Goal: Task Accomplishment & Management: Use online tool/utility

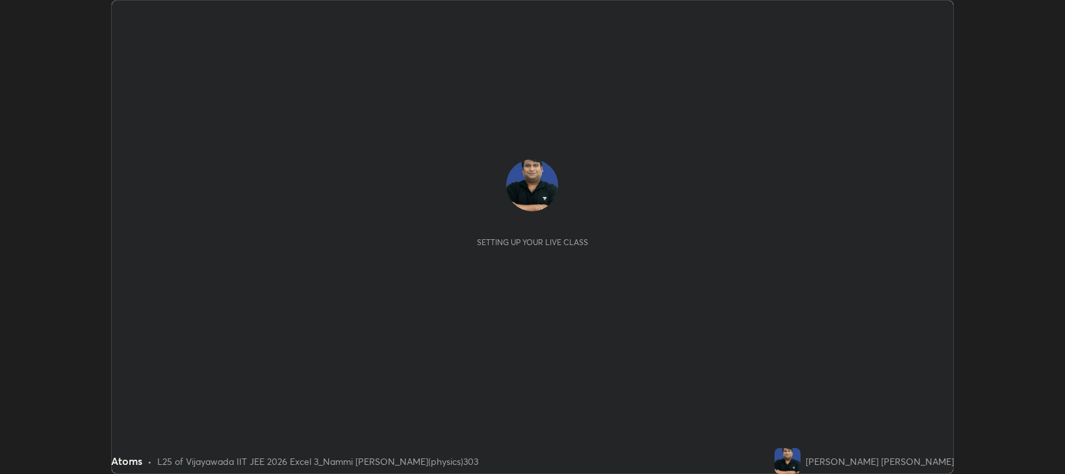
scroll to position [474, 1065]
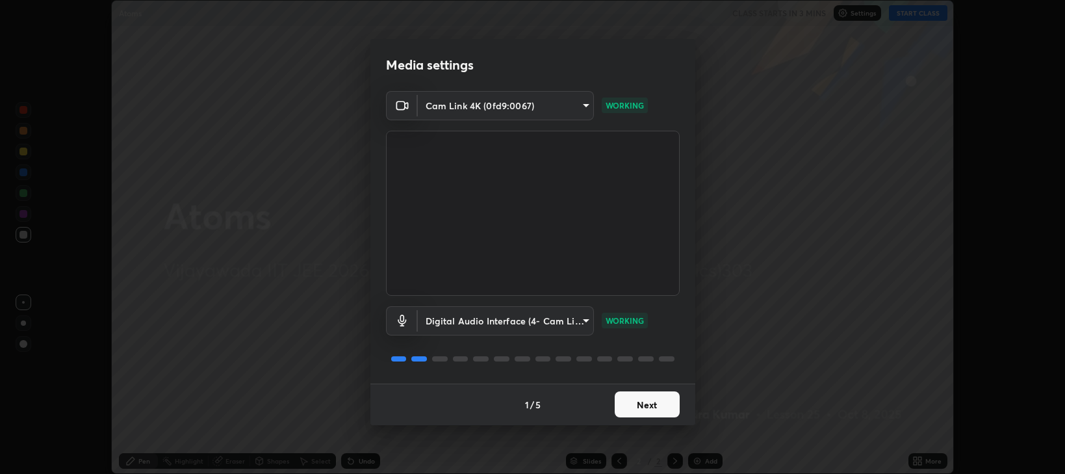
click at [663, 409] on button "Next" at bounding box center [647, 404] width 65 height 26
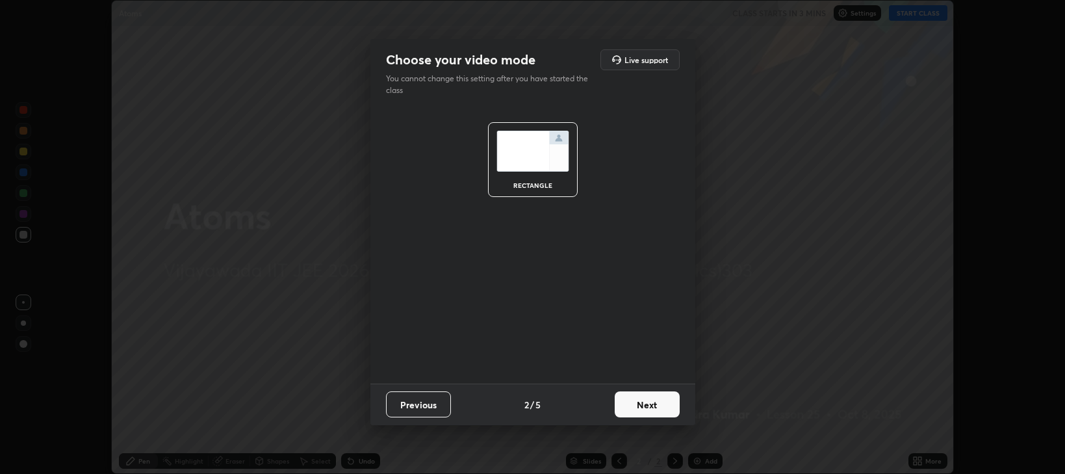
click at [660, 404] on button "Next" at bounding box center [647, 404] width 65 height 26
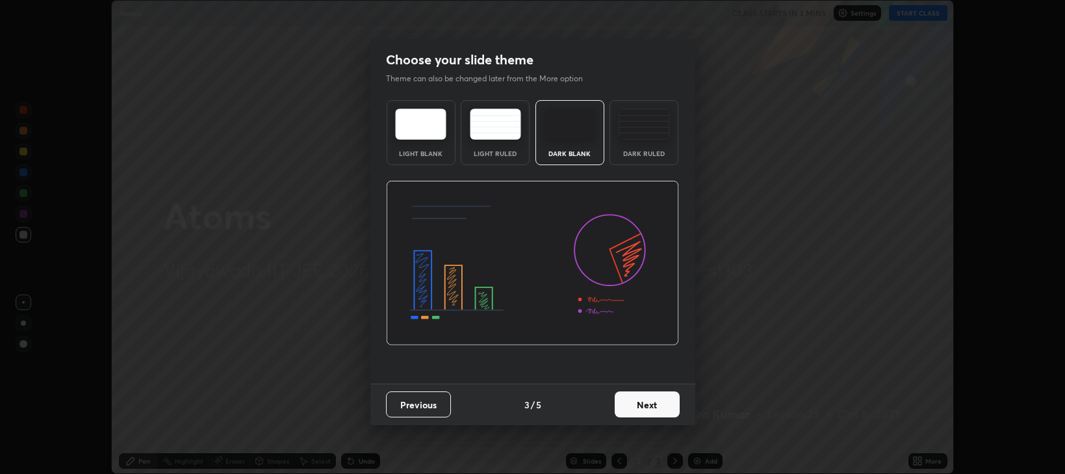
click at [655, 406] on button "Next" at bounding box center [647, 404] width 65 height 26
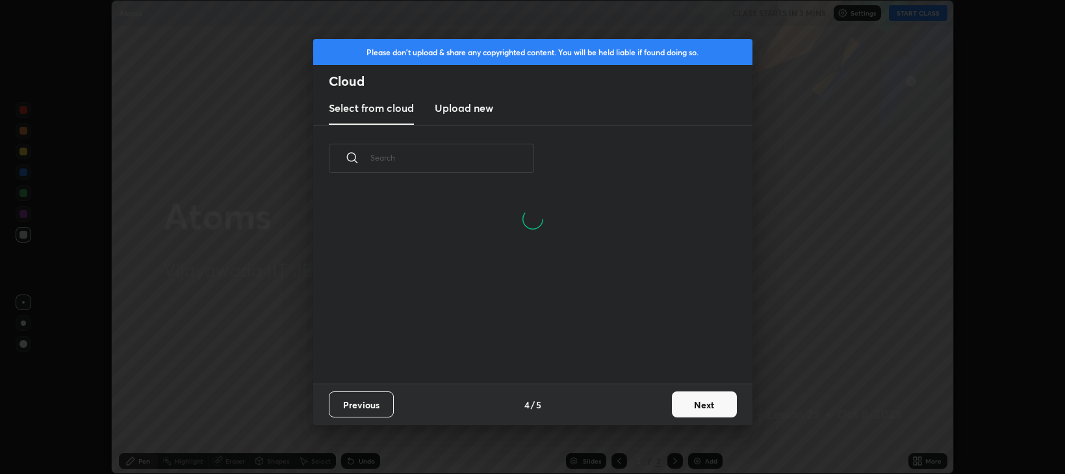
click at [694, 402] on button "Next" at bounding box center [704, 404] width 65 height 26
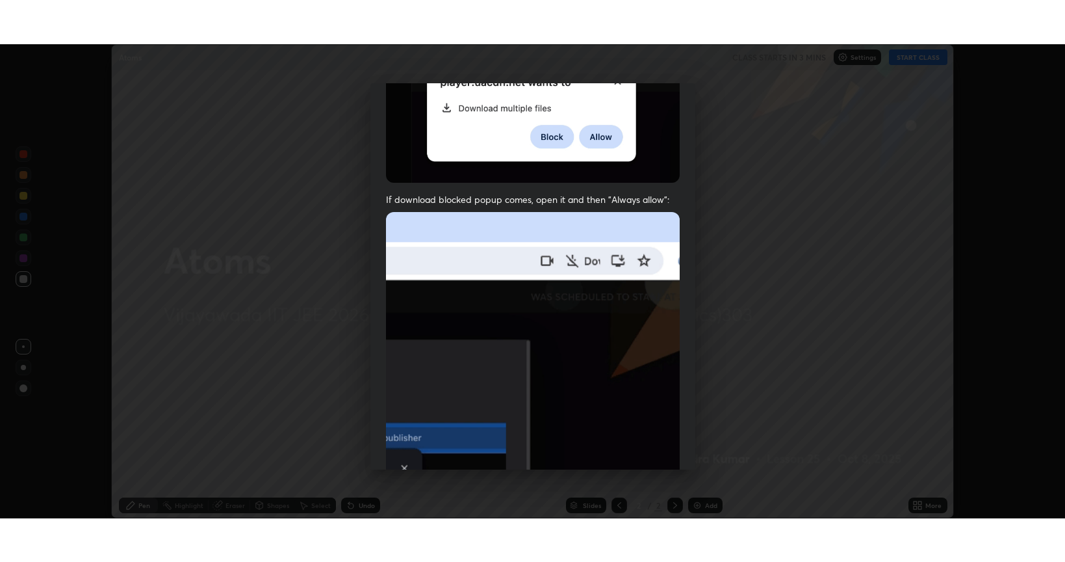
scroll to position [263, 0]
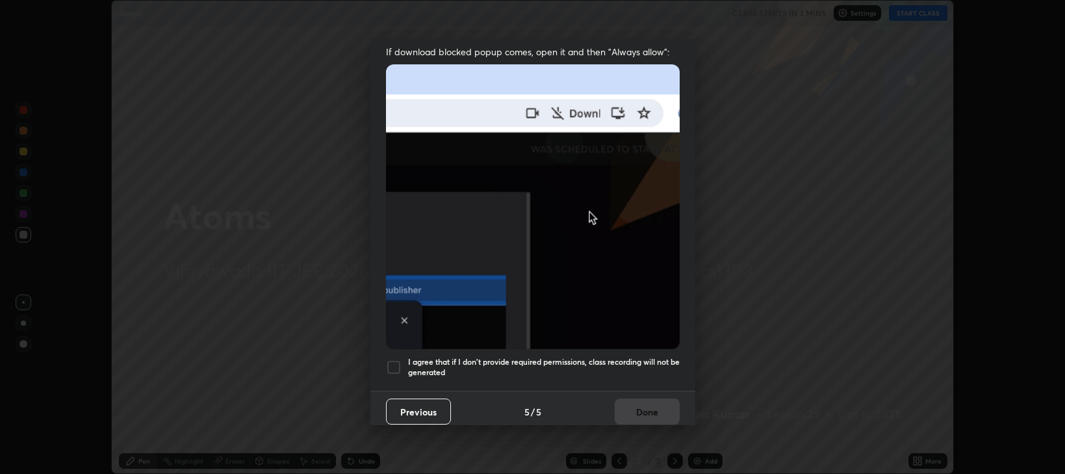
click at [397, 360] on div at bounding box center [394, 367] width 16 height 16
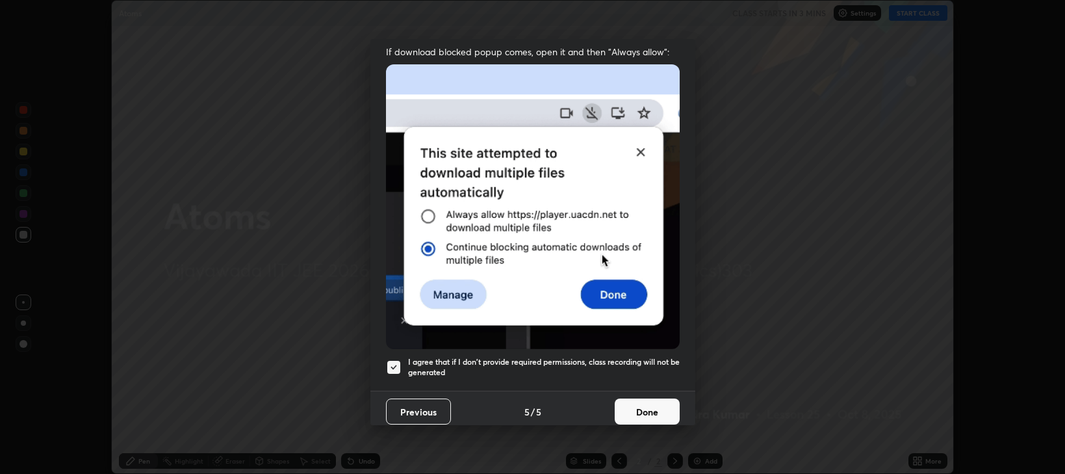
click at [655, 406] on button "Done" at bounding box center [647, 411] width 65 height 26
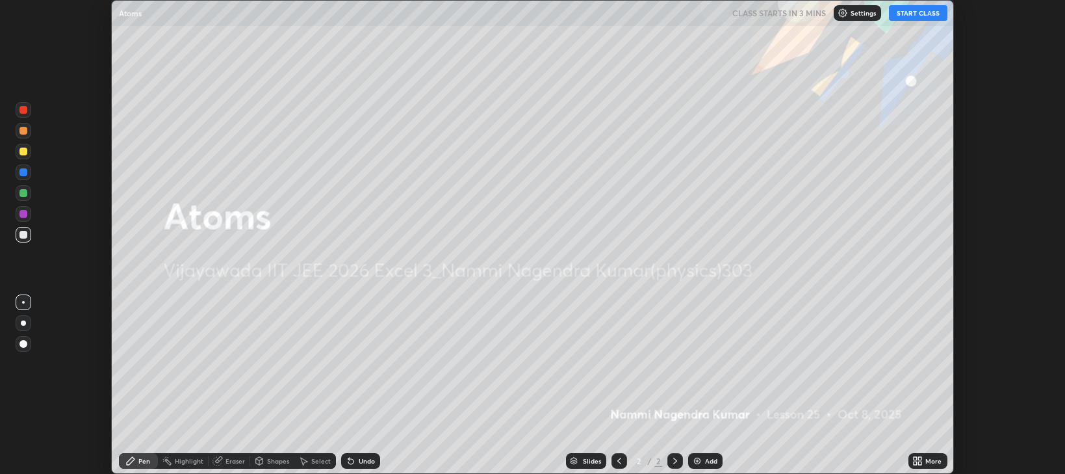
click at [922, 12] on button "START CLASS" at bounding box center [918, 13] width 59 height 16
click at [926, 460] on div "More" at bounding box center [934, 461] width 16 height 7
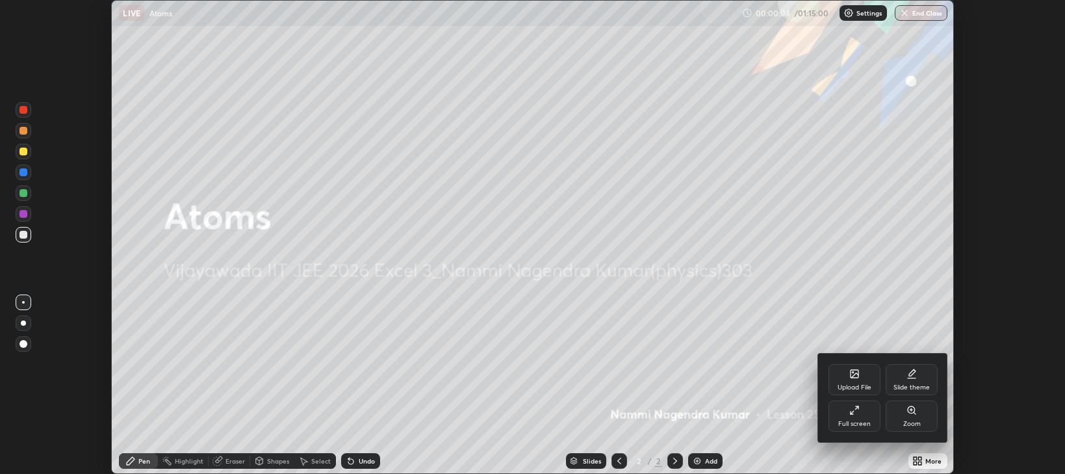
click at [852, 413] on icon at bounding box center [852, 412] width 3 height 3
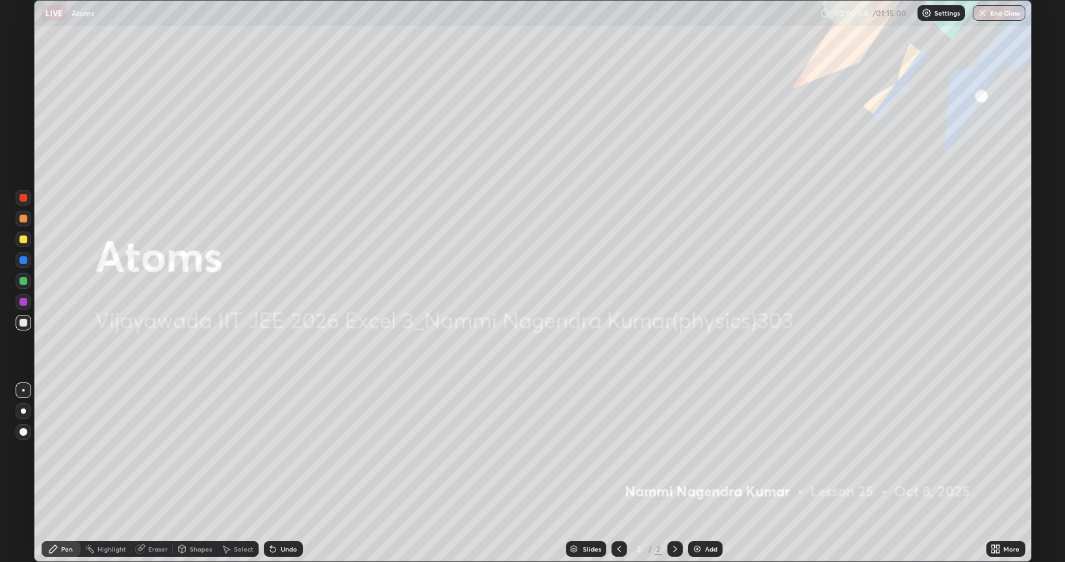
scroll to position [562, 1065]
click at [705, 473] on div "Add" at bounding box center [711, 548] width 12 height 7
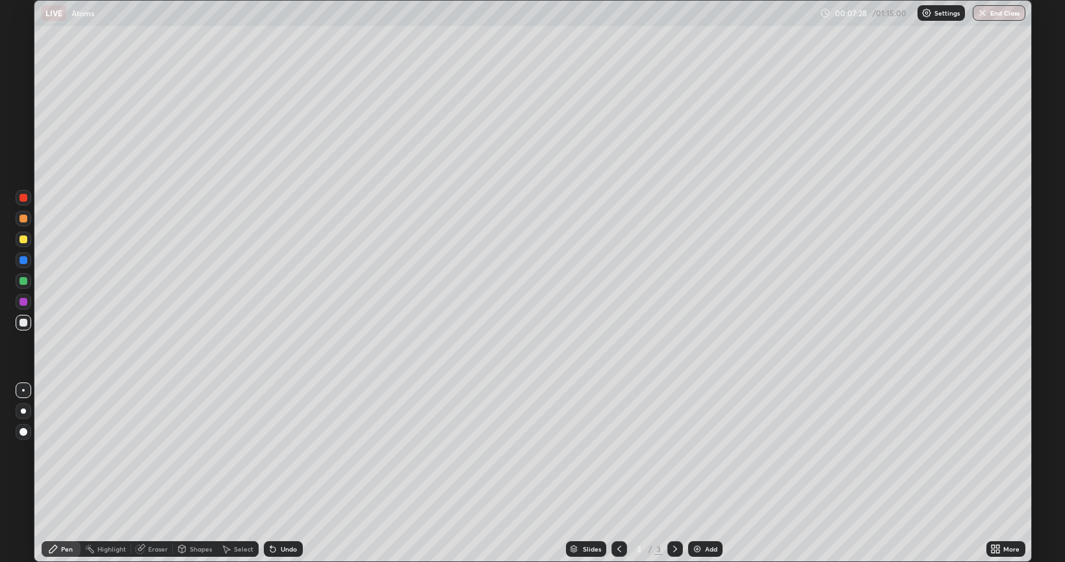
click at [26, 239] on div at bounding box center [24, 239] width 8 height 8
click at [24, 324] on div at bounding box center [24, 323] width 8 height 8
click at [24, 260] on div at bounding box center [24, 260] width 8 height 8
click at [287, 473] on div "Undo" at bounding box center [289, 548] width 16 height 7
click at [285, 473] on div "Undo" at bounding box center [289, 548] width 16 height 7
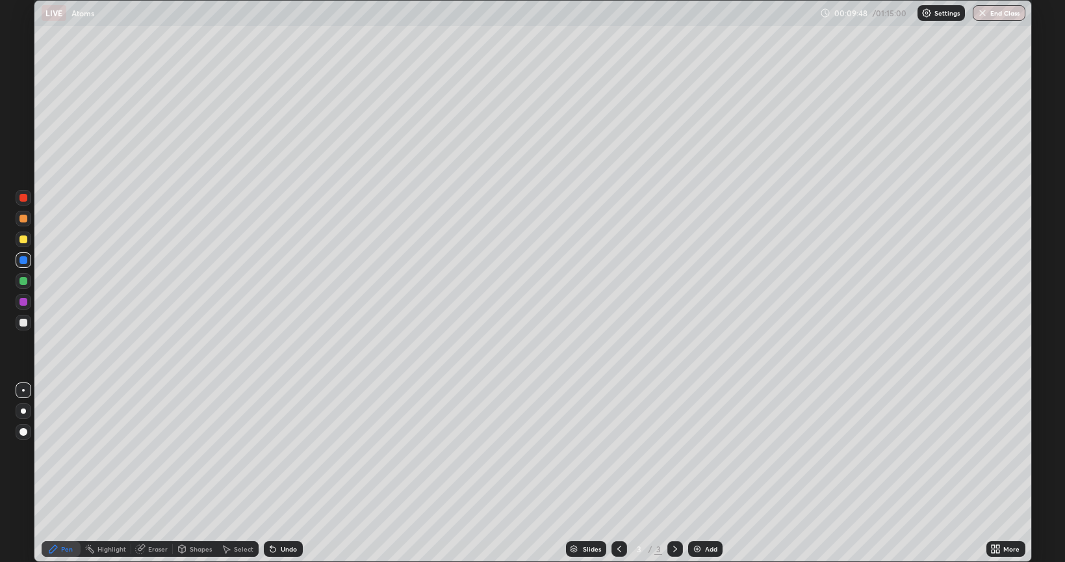
click at [155, 473] on div "Eraser" at bounding box center [158, 548] width 20 height 7
click at [66, 473] on div "Pen" at bounding box center [67, 548] width 12 height 7
click at [23, 281] on div at bounding box center [24, 281] width 8 height 8
click at [25, 322] on div at bounding box center [24, 323] width 8 height 8
click at [281, 473] on div "Undo" at bounding box center [289, 548] width 16 height 7
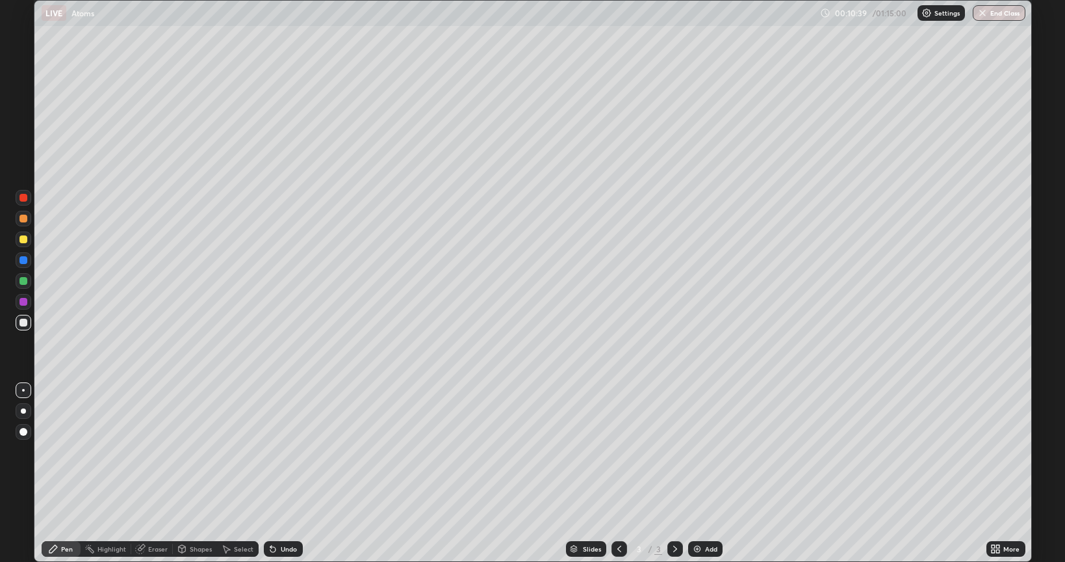
click at [283, 473] on div "Undo" at bounding box center [289, 548] width 16 height 7
click at [289, 473] on div "Undo" at bounding box center [289, 548] width 16 height 7
click at [706, 473] on div "Add" at bounding box center [711, 548] width 12 height 7
click at [24, 237] on div at bounding box center [24, 239] width 8 height 8
click at [26, 322] on div at bounding box center [24, 323] width 8 height 8
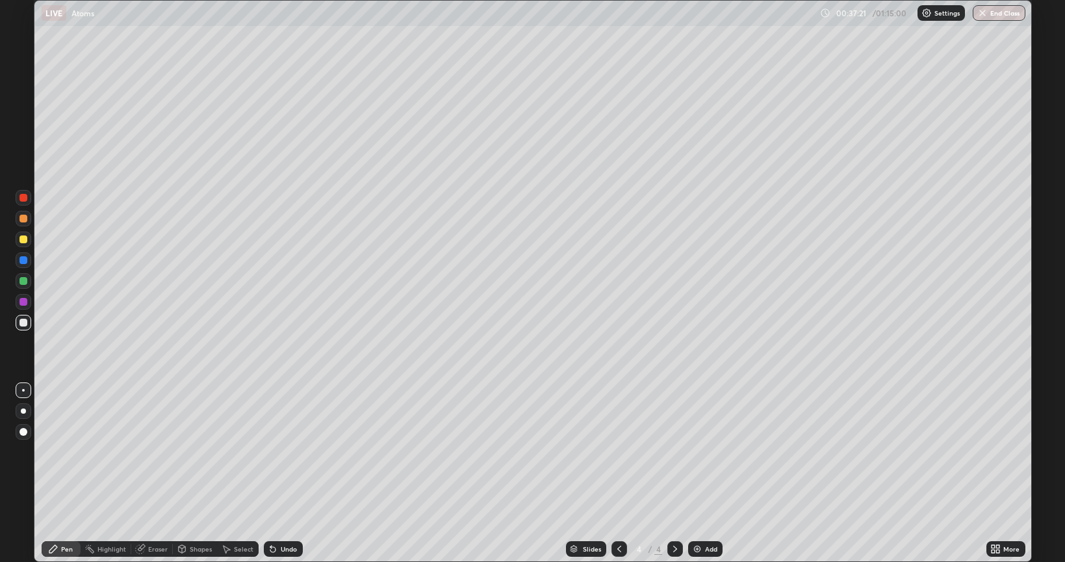
click at [708, 473] on div "Add" at bounding box center [711, 548] width 12 height 7
click at [618, 473] on icon at bounding box center [620, 548] width 4 height 7
click at [703, 473] on div "Add" at bounding box center [705, 549] width 34 height 16
click at [286, 473] on div "Undo" at bounding box center [289, 548] width 16 height 7
click at [289, 473] on div "Undo" at bounding box center [283, 549] width 39 height 16
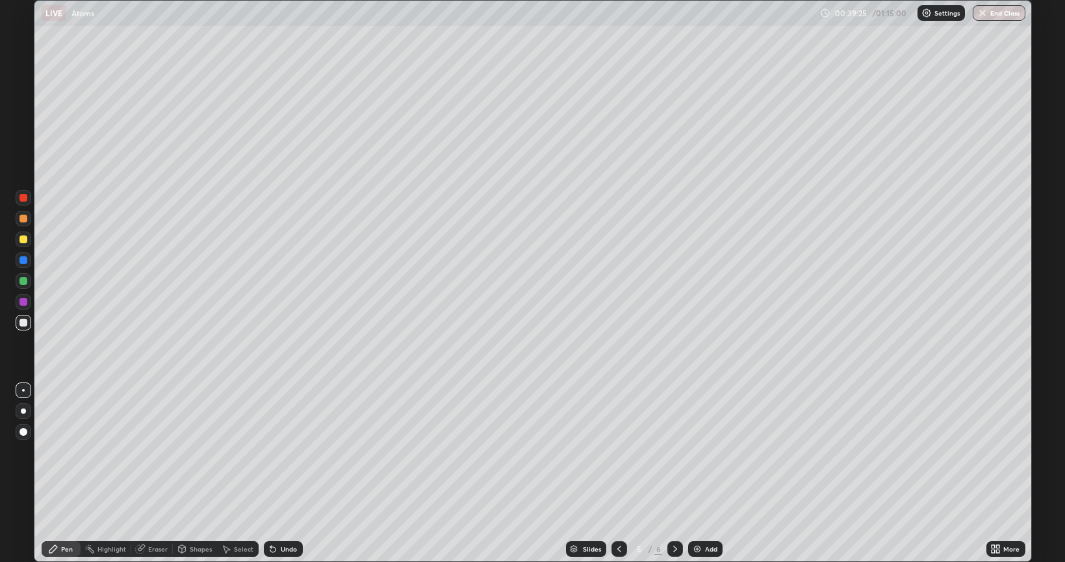
click at [292, 473] on div "Undo" at bounding box center [289, 548] width 16 height 7
click at [708, 473] on div "Add" at bounding box center [711, 548] width 12 height 7
click at [625, 473] on div at bounding box center [620, 549] width 16 height 16
click at [675, 473] on icon at bounding box center [675, 548] width 4 height 7
click at [618, 473] on icon at bounding box center [619, 548] width 10 height 10
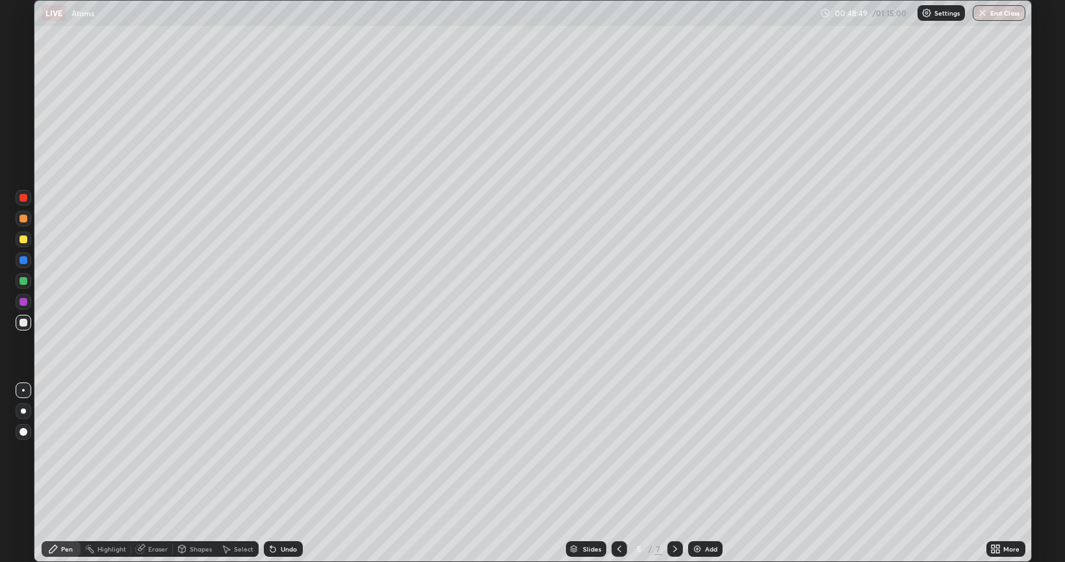
click at [676, 473] on icon at bounding box center [675, 548] width 4 height 7
click at [27, 237] on div at bounding box center [24, 239] width 8 height 8
click at [25, 322] on div at bounding box center [24, 323] width 8 height 8
click at [674, 473] on icon at bounding box center [675, 548] width 10 height 10
click at [283, 473] on div "Undo" at bounding box center [289, 548] width 16 height 7
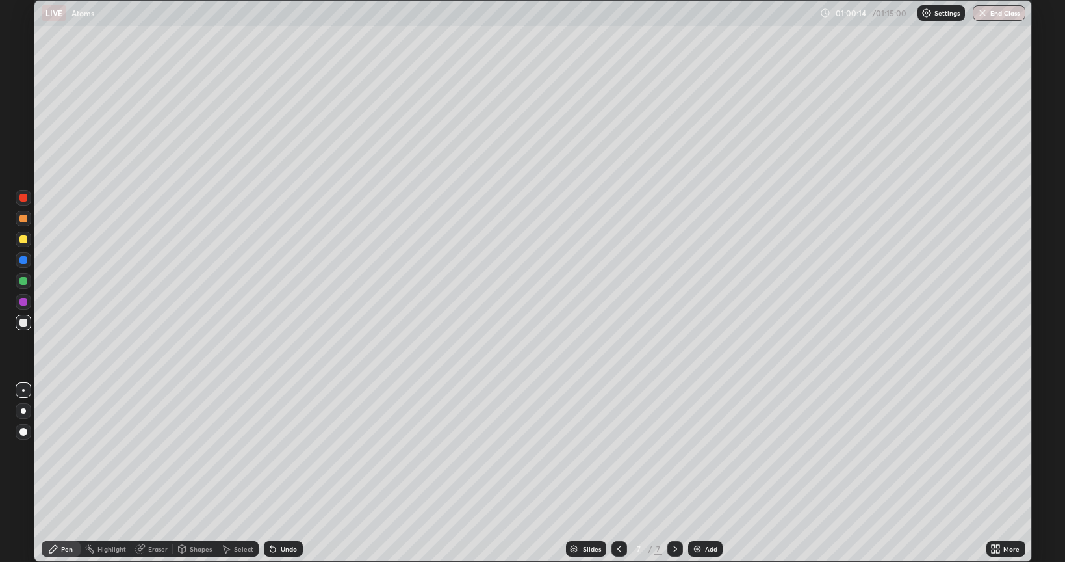
click at [289, 473] on div "Undo" at bounding box center [289, 548] width 16 height 7
click at [283, 473] on div "Undo" at bounding box center [289, 548] width 16 height 7
click at [284, 473] on div "Undo" at bounding box center [289, 548] width 16 height 7
click at [287, 473] on div "Undo" at bounding box center [289, 548] width 16 height 7
click at [20, 239] on div at bounding box center [24, 239] width 8 height 8
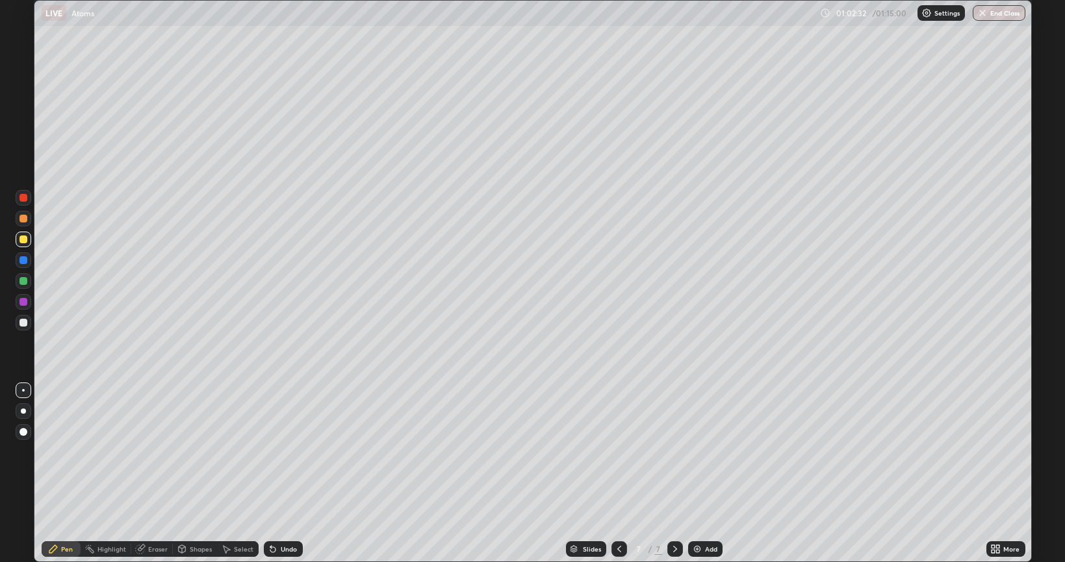
click at [23, 325] on div at bounding box center [24, 323] width 8 height 8
click at [706, 473] on div "Add" at bounding box center [711, 548] width 12 height 7
click at [281, 473] on div "Undo" at bounding box center [289, 548] width 16 height 7
click at [283, 473] on div "Undo" at bounding box center [289, 548] width 16 height 7
click at [25, 238] on div at bounding box center [24, 239] width 8 height 8
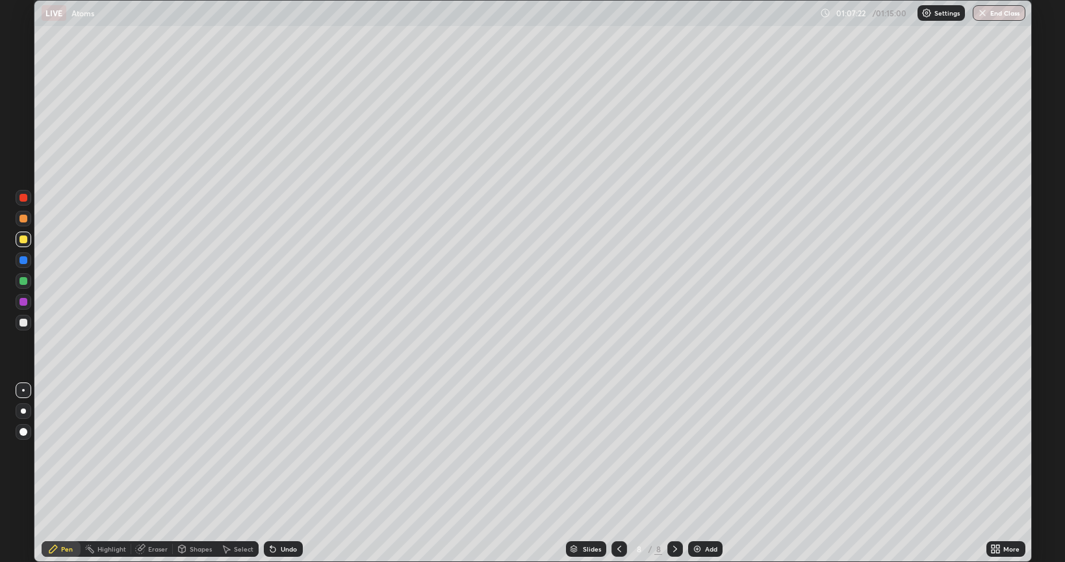
click at [27, 320] on div at bounding box center [24, 323] width 8 height 8
click at [23, 324] on div at bounding box center [24, 323] width 8 height 8
click at [22, 323] on div at bounding box center [24, 323] width 8 height 8
click at [26, 280] on div at bounding box center [24, 281] width 8 height 8
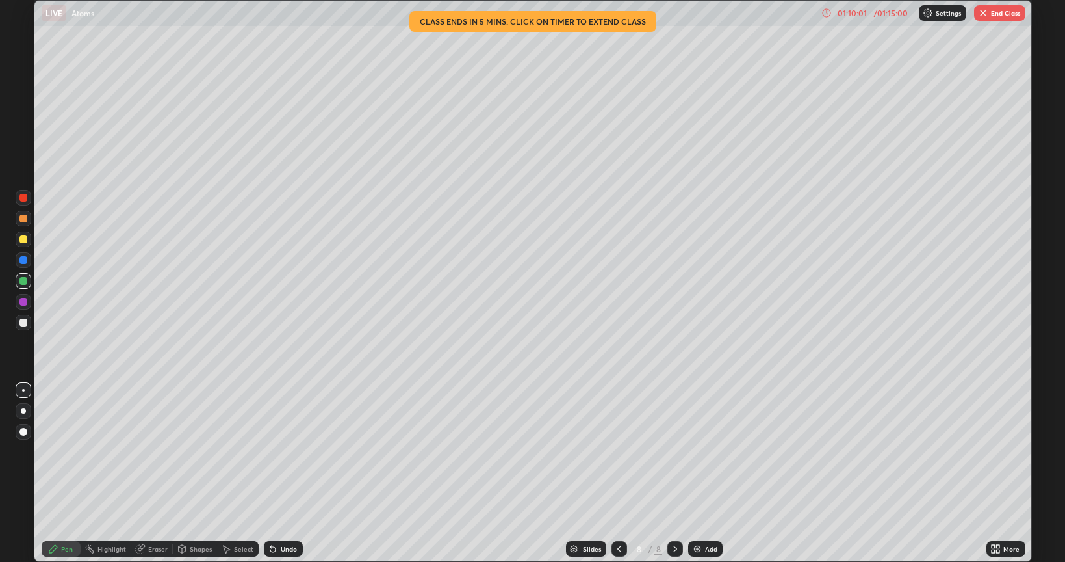
click at [24, 320] on div at bounding box center [24, 323] width 8 height 8
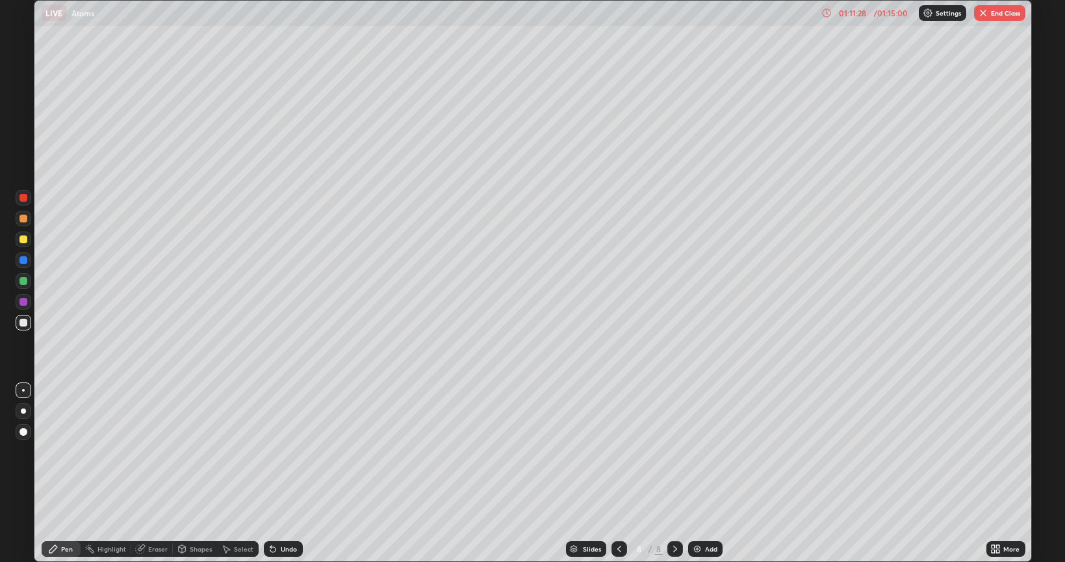
click at [287, 473] on div "Undo" at bounding box center [289, 548] width 16 height 7
click at [709, 473] on div "Add" at bounding box center [711, 548] width 12 height 7
click at [285, 473] on div "Undo" at bounding box center [283, 549] width 39 height 16
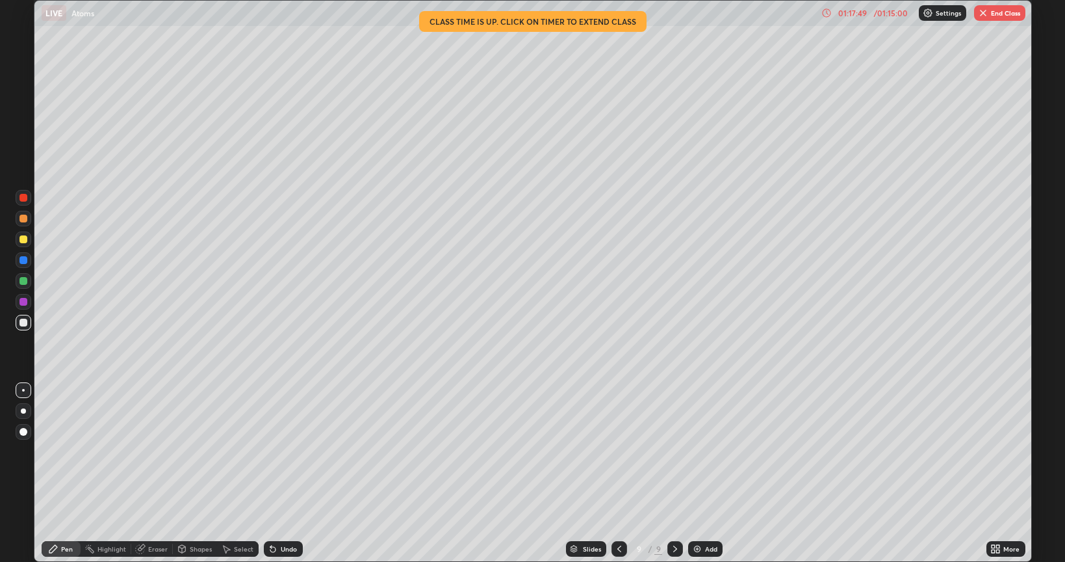
click at [1007, 15] on button "End Class" at bounding box center [999, 13] width 51 height 16
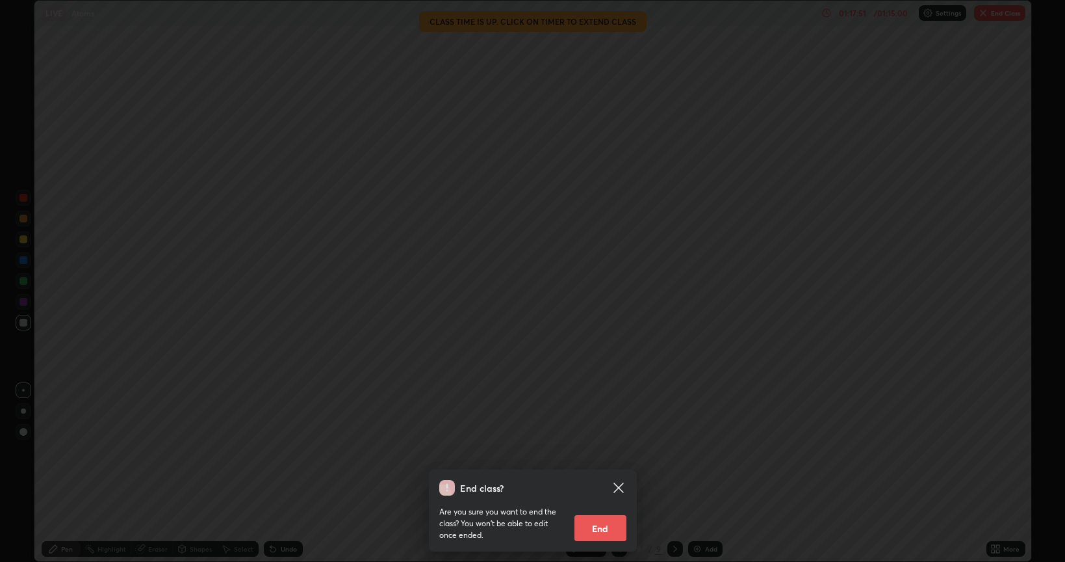
click at [612, 473] on button "End" at bounding box center [601, 528] width 52 height 26
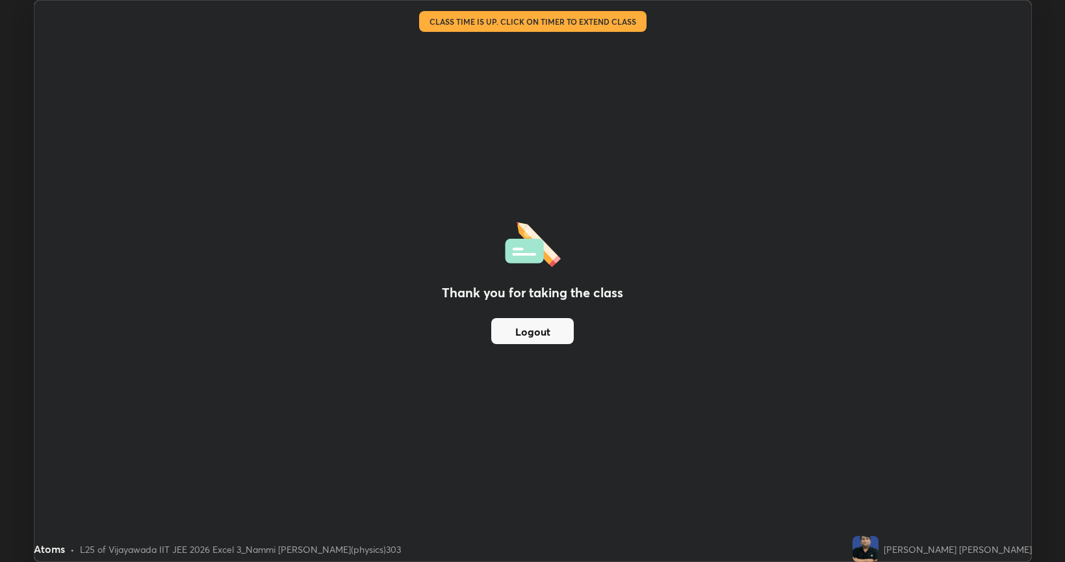
click at [559, 334] on button "Logout" at bounding box center [532, 331] width 83 height 26
